Goal: Task Accomplishment & Management: Complete application form

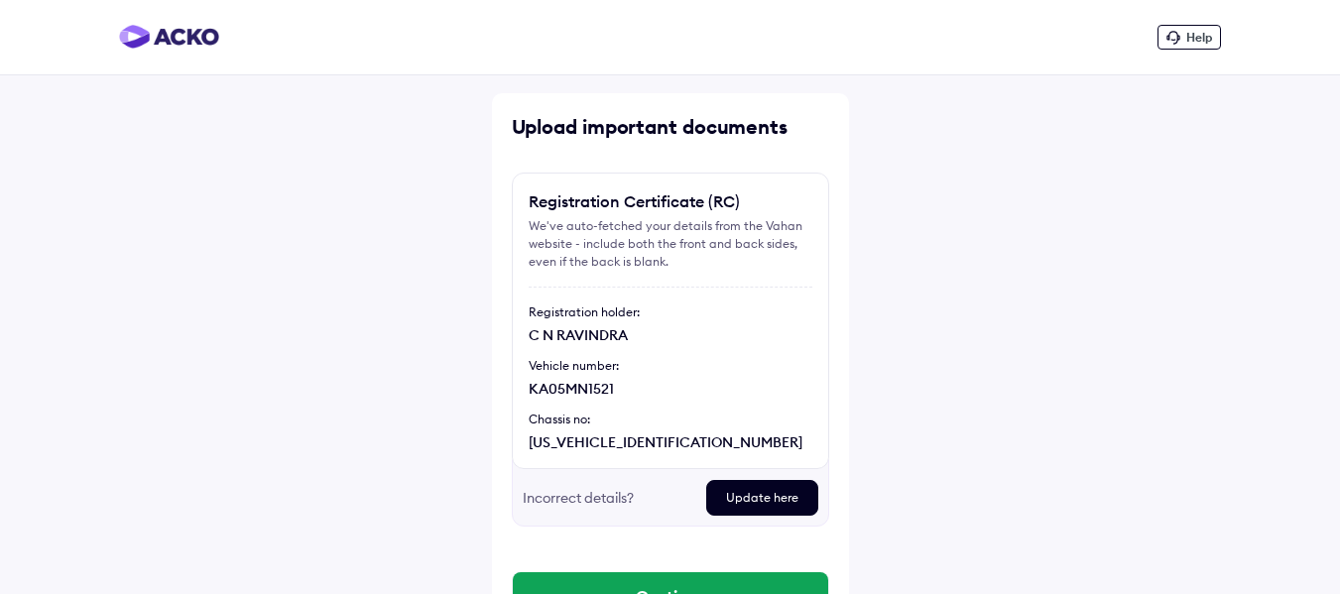
scroll to position [95, 0]
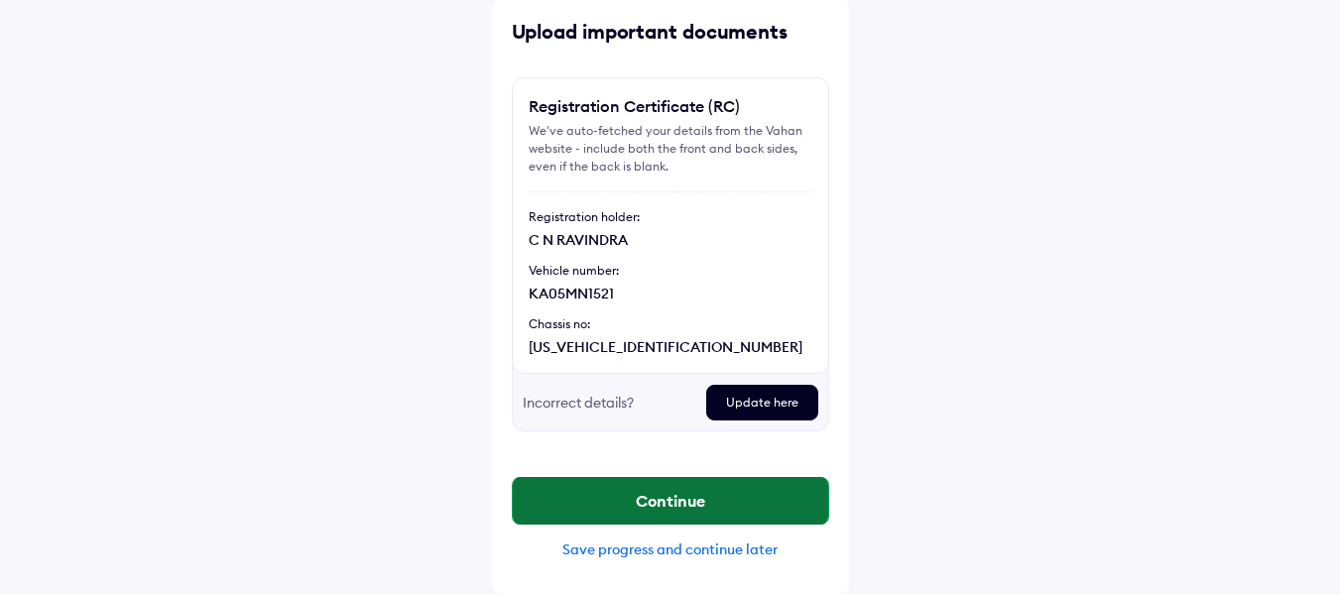
click at [653, 510] on button "Continue" at bounding box center [671, 501] width 316 height 48
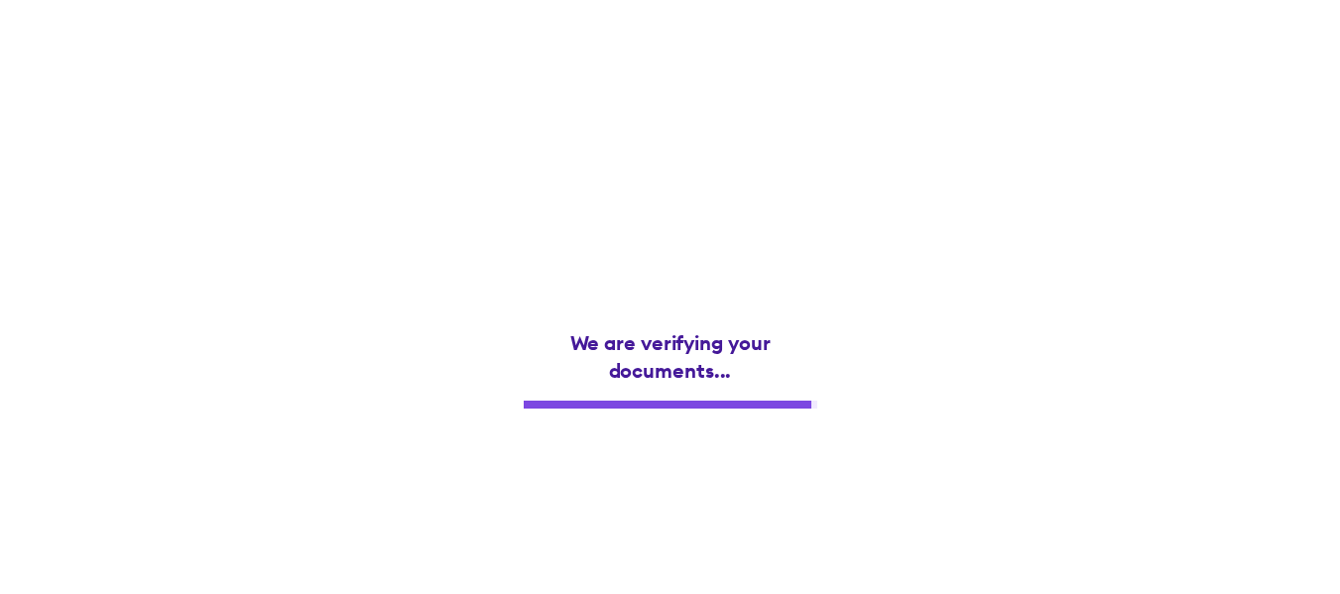
scroll to position [0, 0]
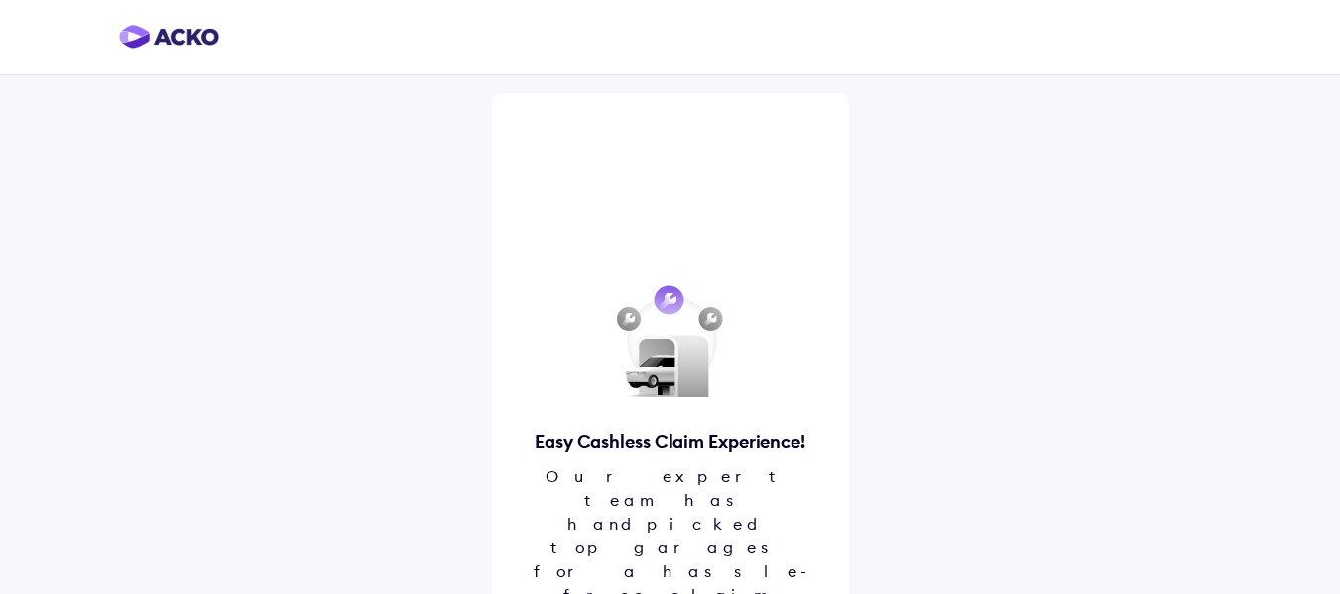
scroll to position [57, 0]
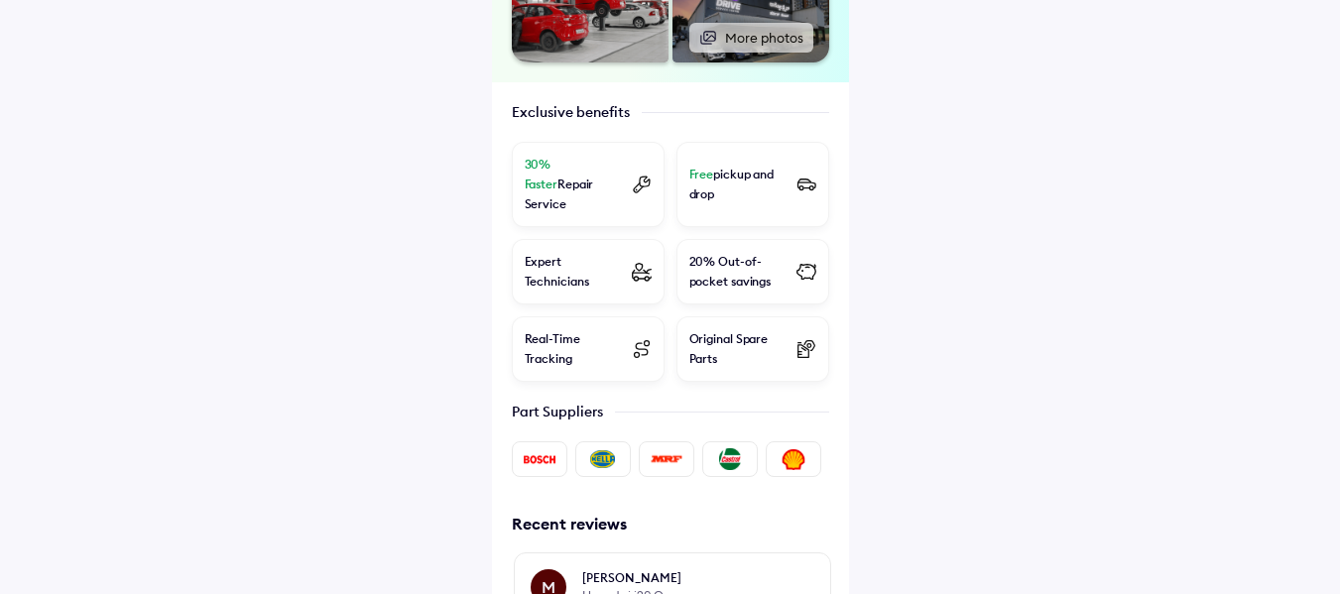
scroll to position [920, 0]
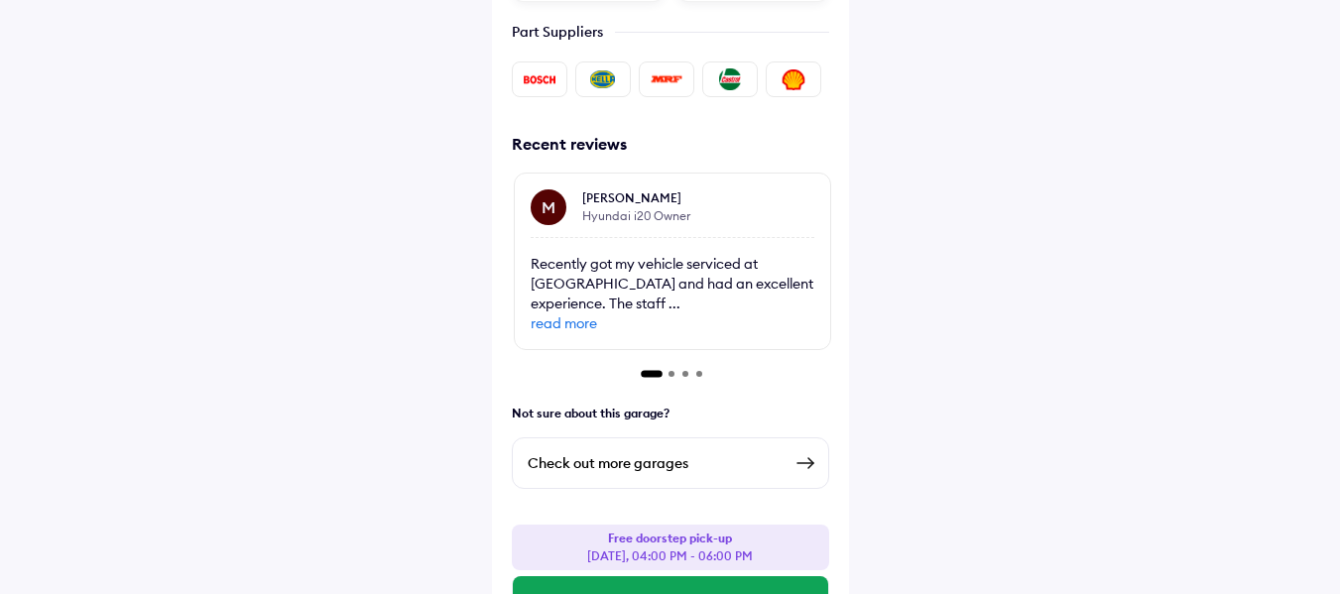
drag, startPoint x: 628, startPoint y: 525, endPoint x: 682, endPoint y: 424, distance: 114.5
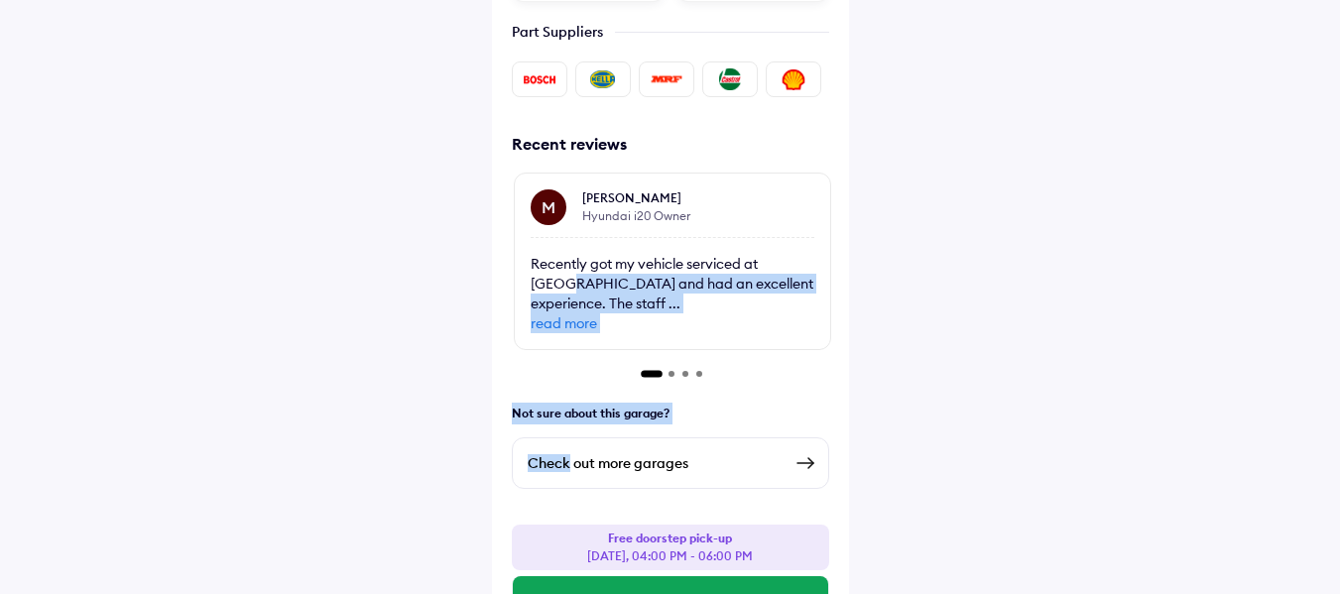
drag, startPoint x: 570, startPoint y: 403, endPoint x: 364, endPoint y: 197, distance: 290.5
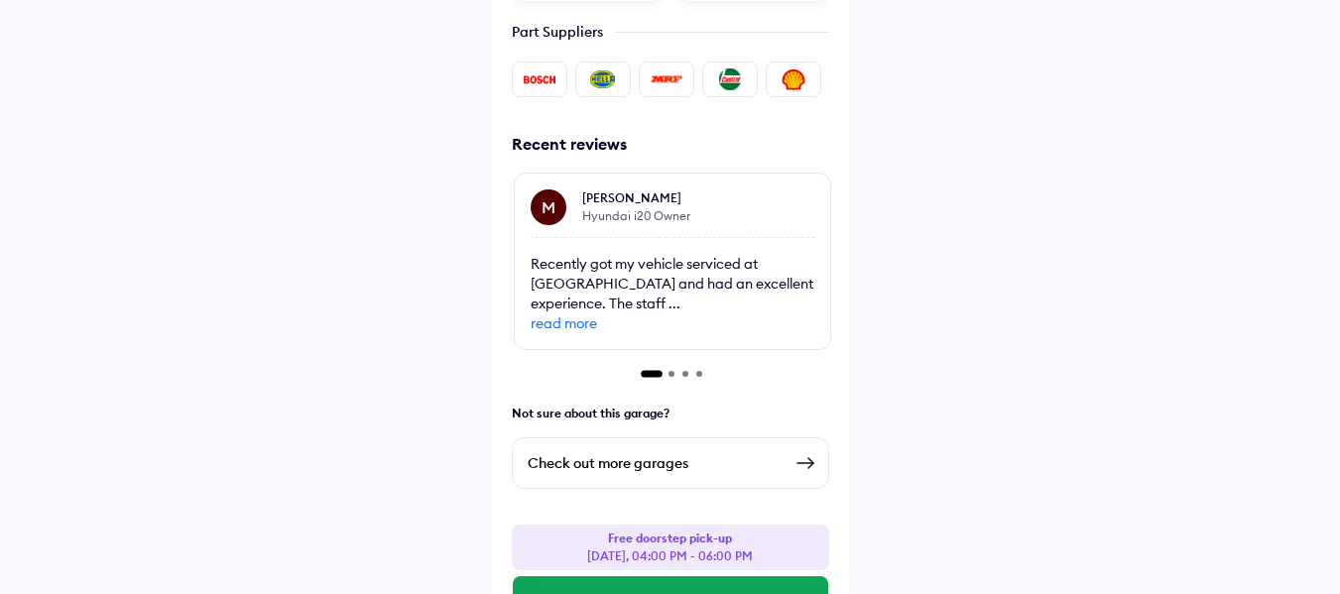
click at [573, 314] on span "read more" at bounding box center [673, 324] width 284 height 20
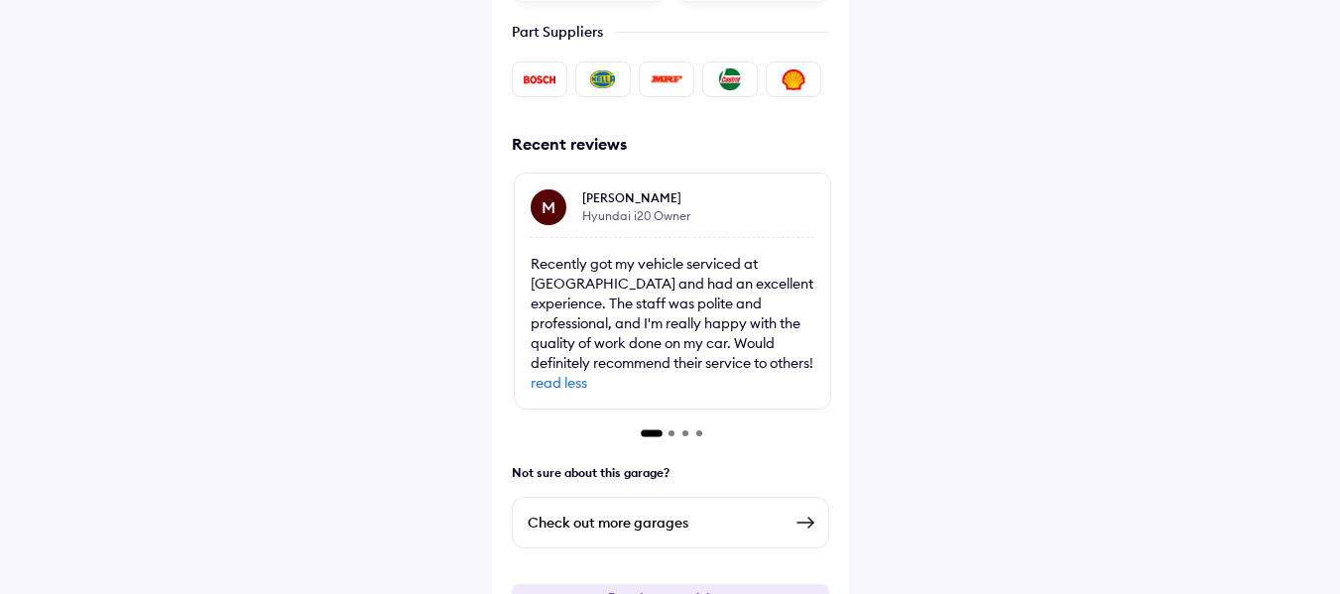
scroll to position [979, 0]
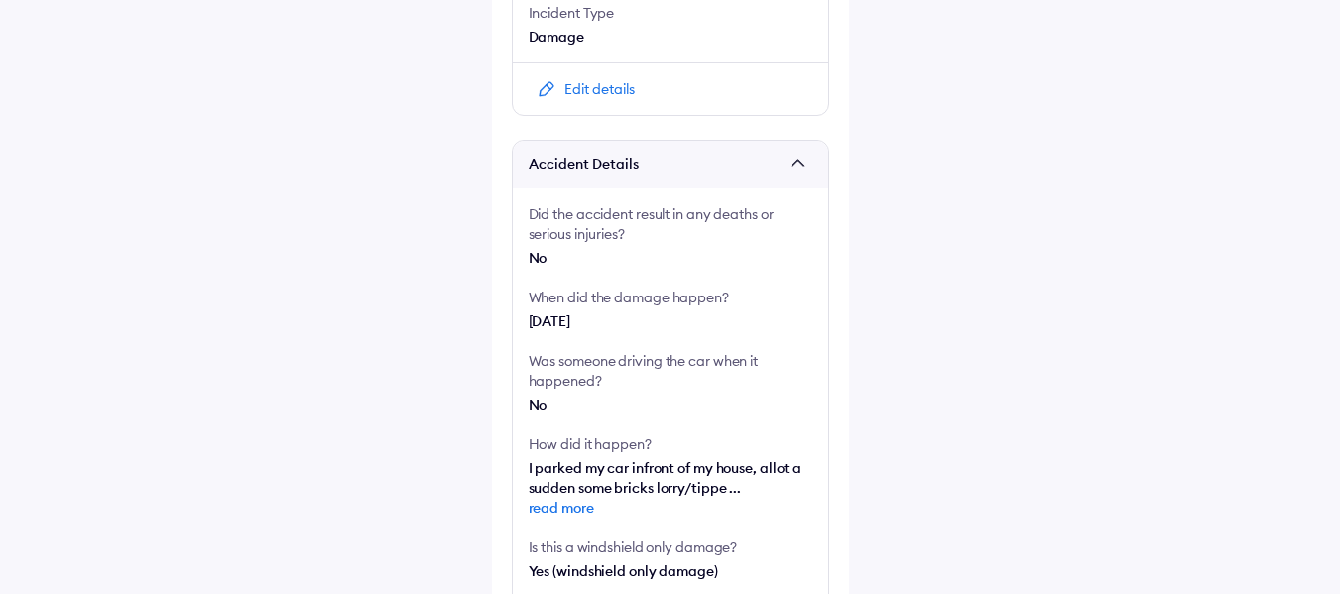
scroll to position [672, 0]
